Goal: Use online tool/utility: Use online tool/utility

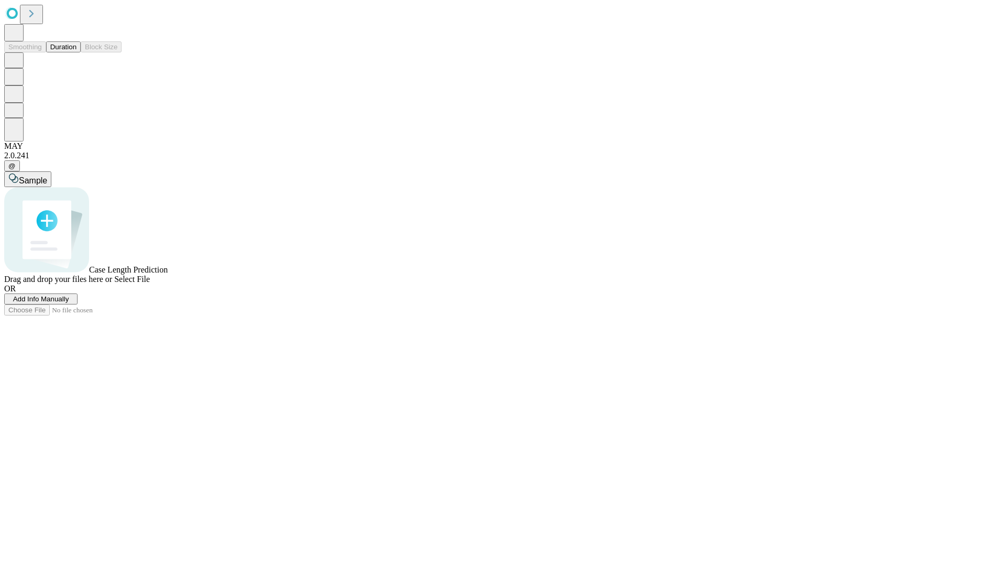
click at [77, 52] on button "Duration" at bounding box center [63, 46] width 35 height 11
click at [150, 284] on span "Select File" at bounding box center [132, 279] width 36 height 9
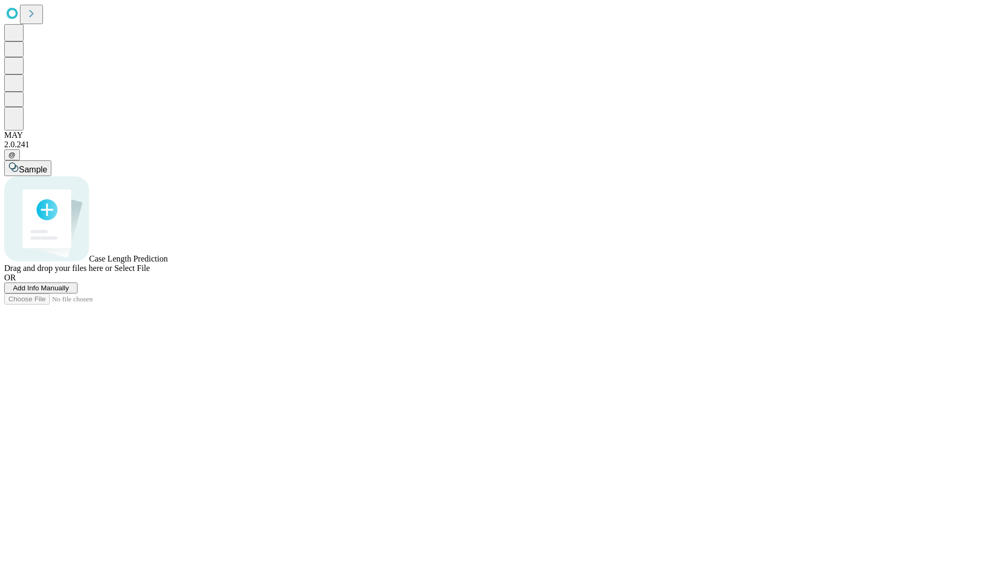
click at [150, 273] on span "Select File" at bounding box center [132, 268] width 36 height 9
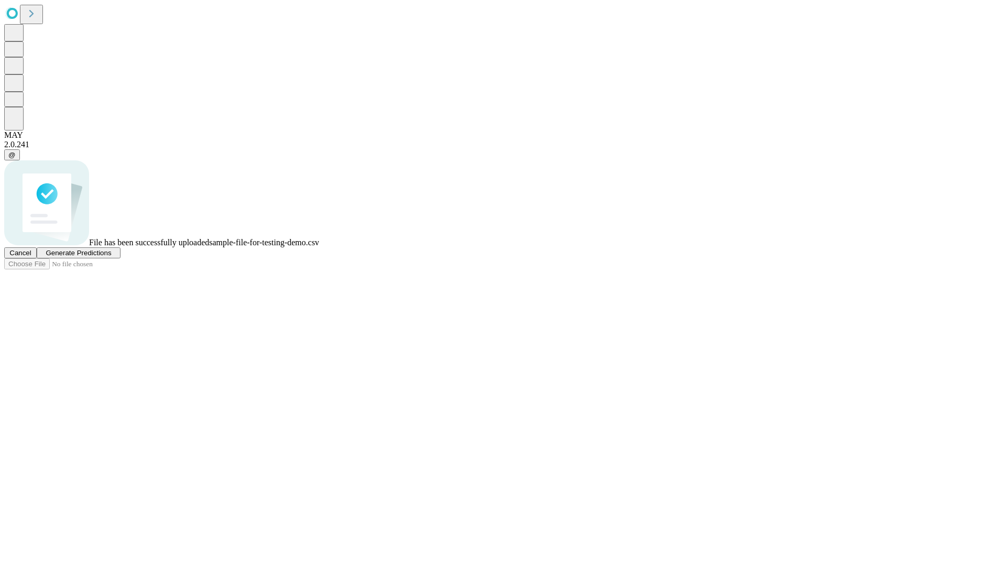
click at [111, 257] on span "Generate Predictions" at bounding box center [79, 253] width 66 height 8
